Goal: Transaction & Acquisition: Obtain resource

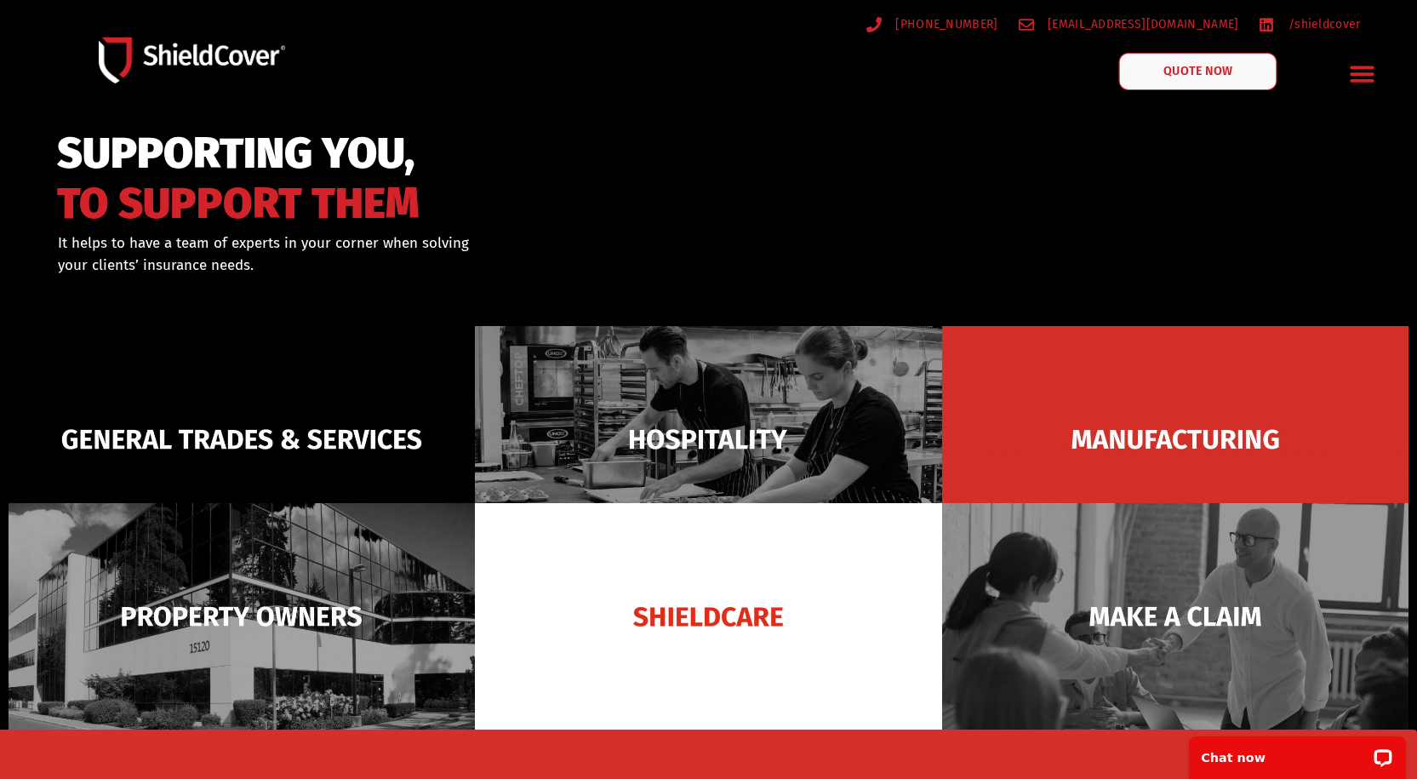
click at [1207, 77] on span "QUOTE NOW" at bounding box center [1197, 72] width 68 height 12
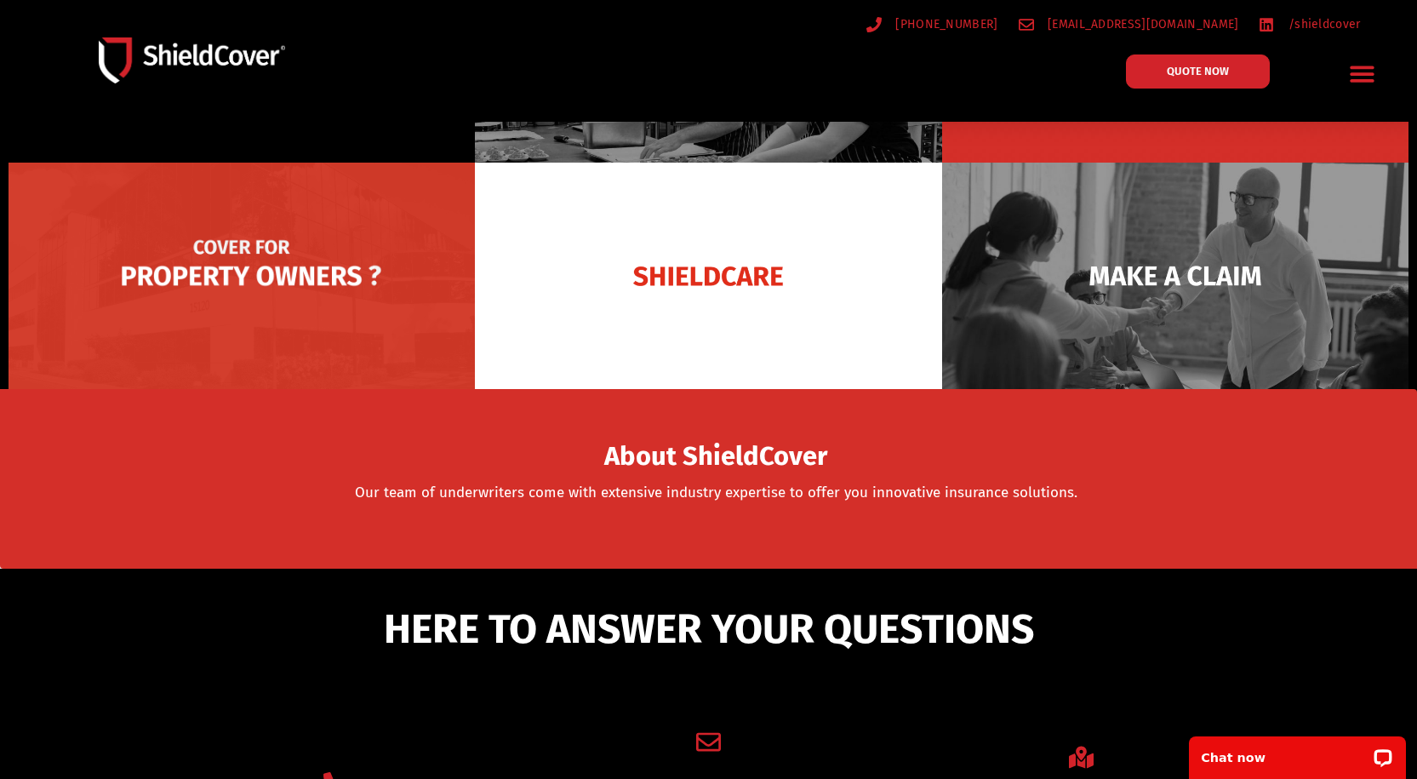
click at [285, 227] on img at bounding box center [242, 276] width 466 height 226
